Goal: Information Seeking & Learning: Check status

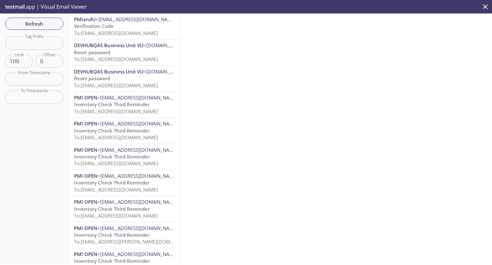
click at [143, 30] on span "To: [EMAIL_ADDRESS][DOMAIN_NAME]" at bounding box center [116, 33] width 84 height 6
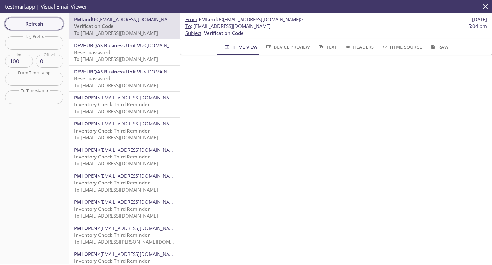
click at [45, 21] on span "Refresh" at bounding box center [34, 24] width 48 height 8
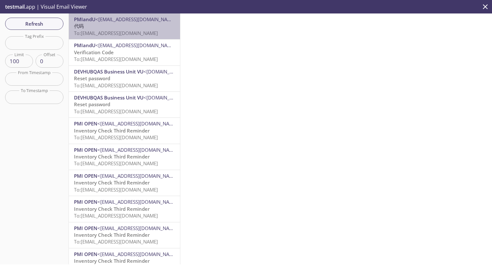
click at [125, 35] on span "To: [EMAIL_ADDRESS][DOMAIN_NAME]" at bounding box center [116, 33] width 84 height 6
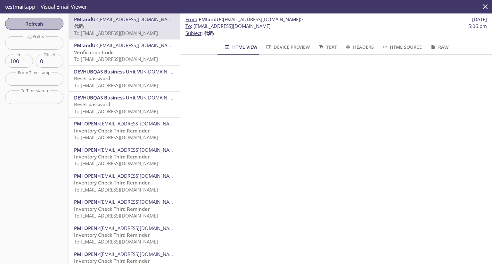
click at [48, 24] on span "Refresh" at bounding box center [34, 24] width 48 height 8
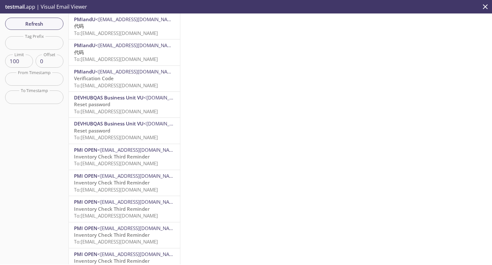
click at [123, 33] on span "To: [EMAIL_ADDRESS][DOMAIN_NAME]" at bounding box center [116, 33] width 84 height 6
